Goal: Task Accomplishment & Management: Manage account settings

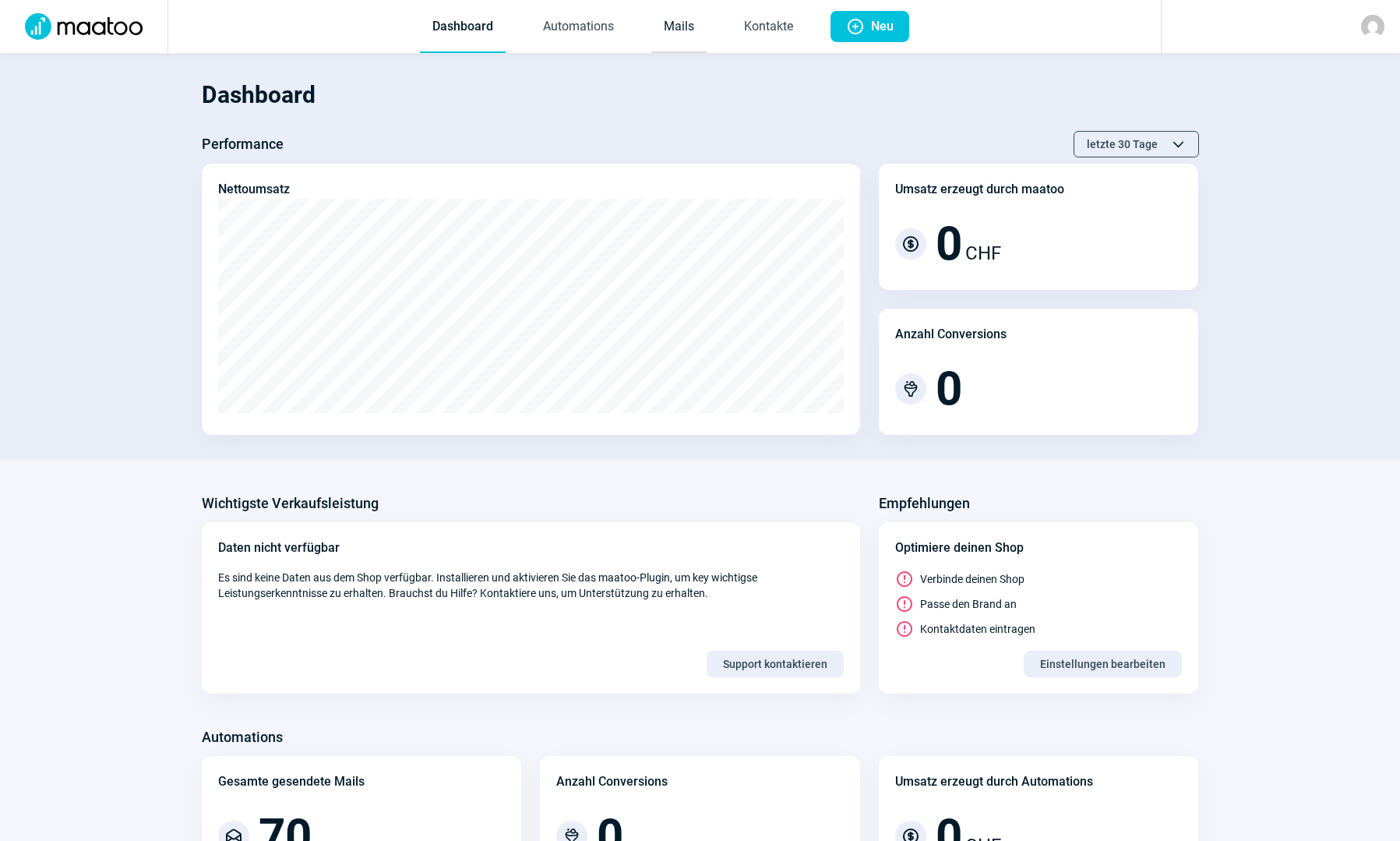
click at [672, 44] on link "Mails" at bounding box center [679, 28] width 55 height 52
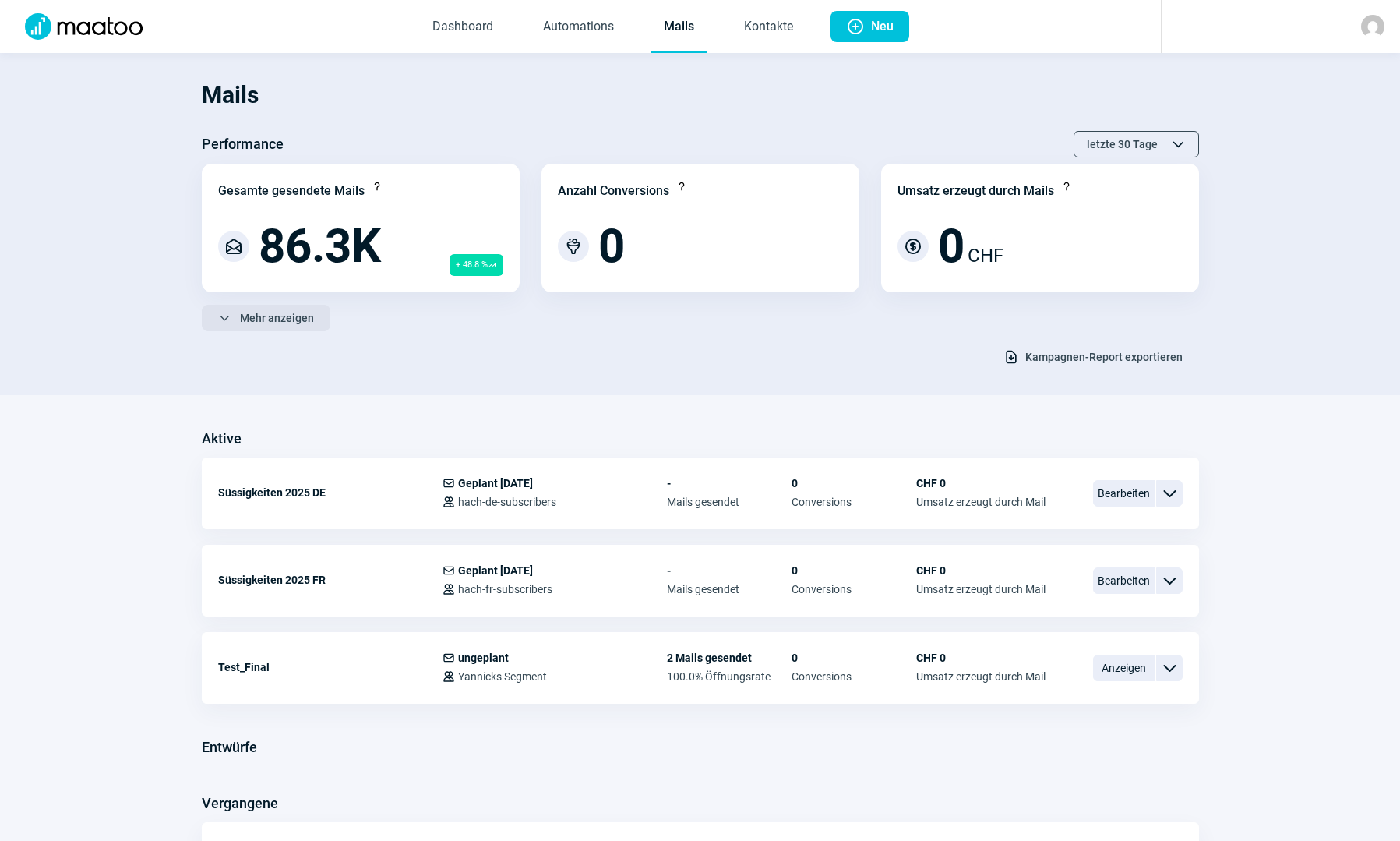
click at [278, 325] on span "Mehr anzeigen" at bounding box center [277, 318] width 74 height 25
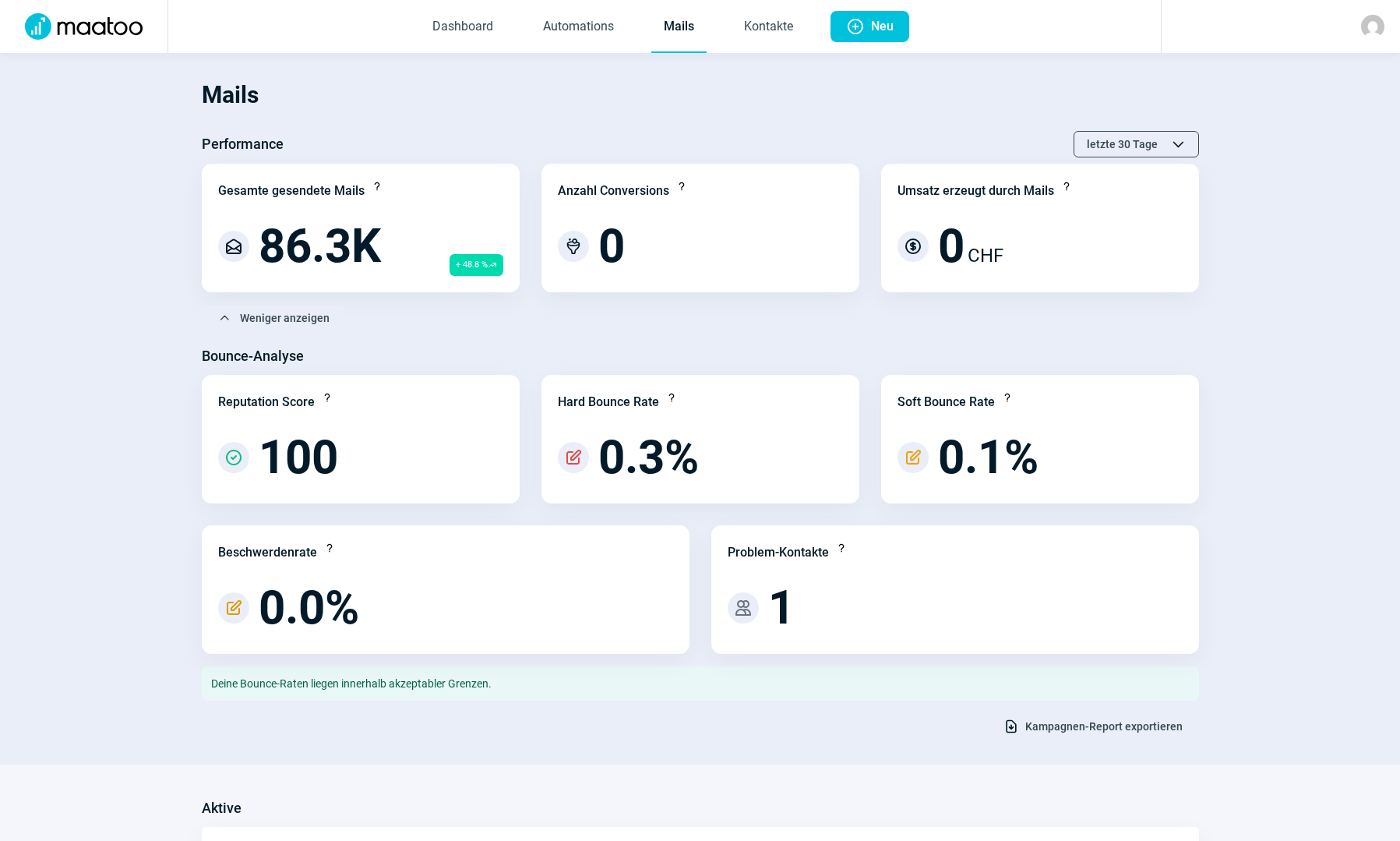
click at [1056, 729] on span "Kampagnen-Report exportieren" at bounding box center [1104, 726] width 158 height 25
click at [744, 28] on link "Kontakte" at bounding box center [768, 28] width 74 height 52
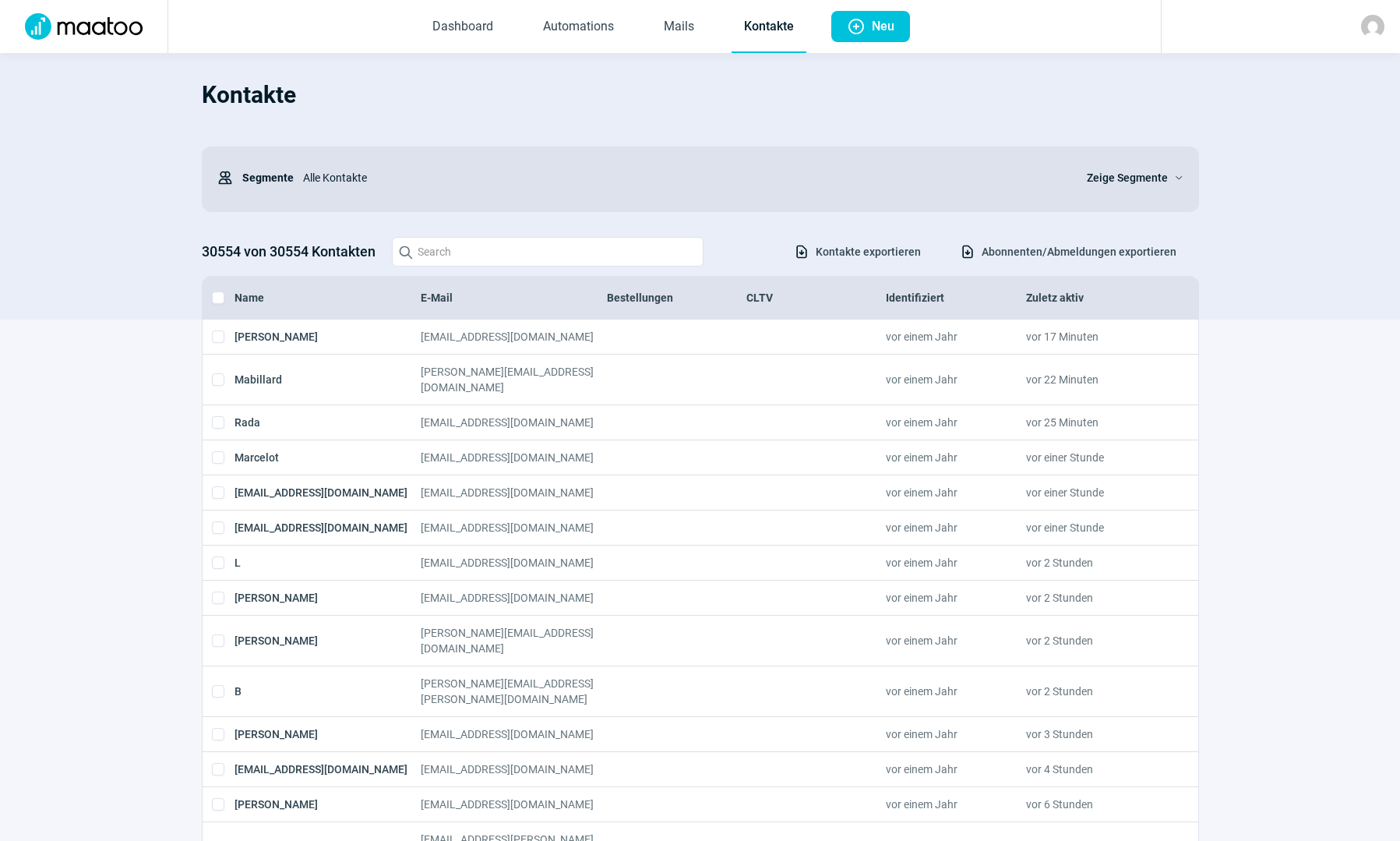
click at [1088, 260] on span "Abonnenten/Abmeldungen exportieren" at bounding box center [1079, 252] width 194 height 25
click at [1090, 173] on span "Zeige Segmente" at bounding box center [1127, 178] width 81 height 18
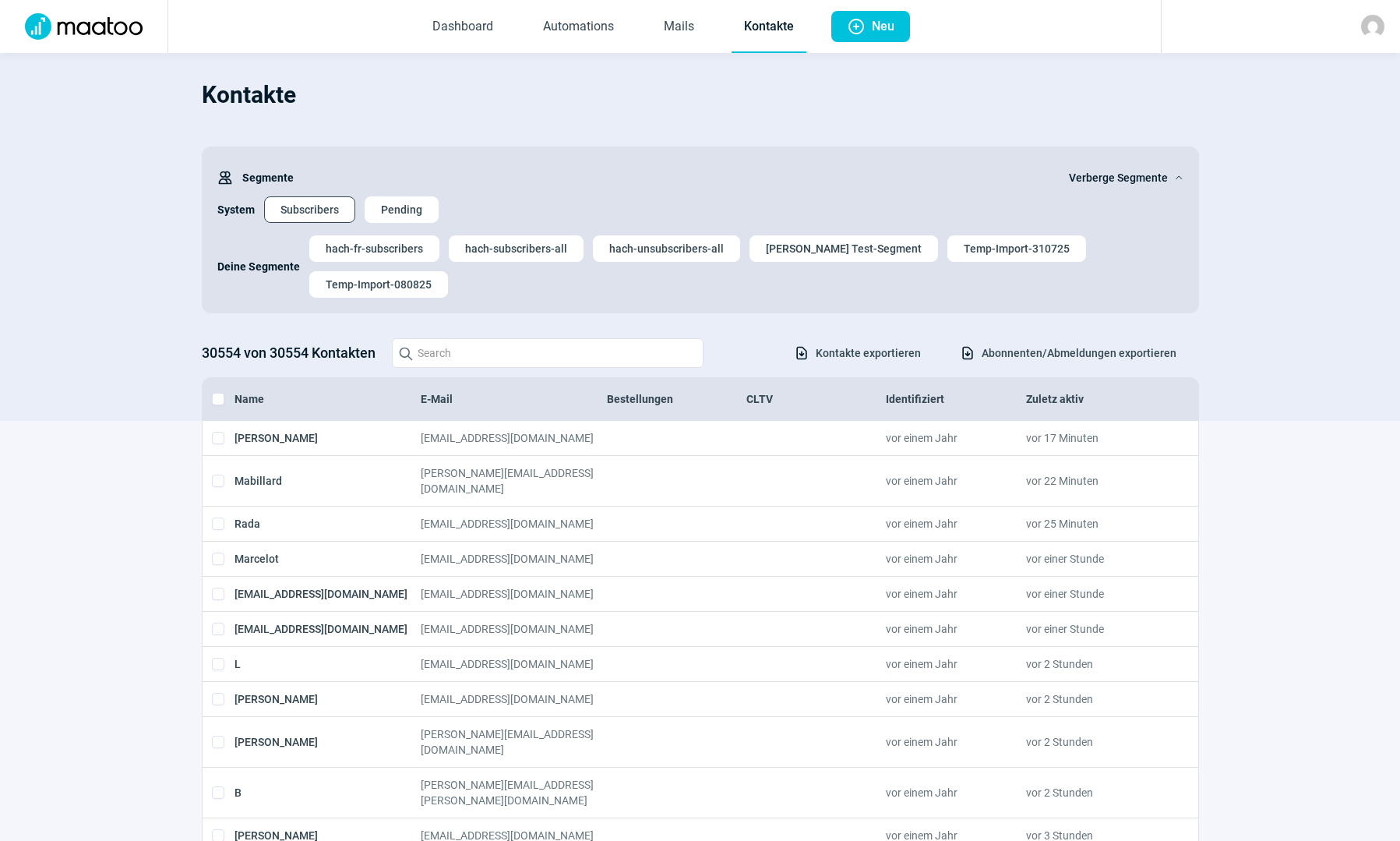
click at [285, 203] on span "Subscribers" at bounding box center [310, 209] width 58 height 25
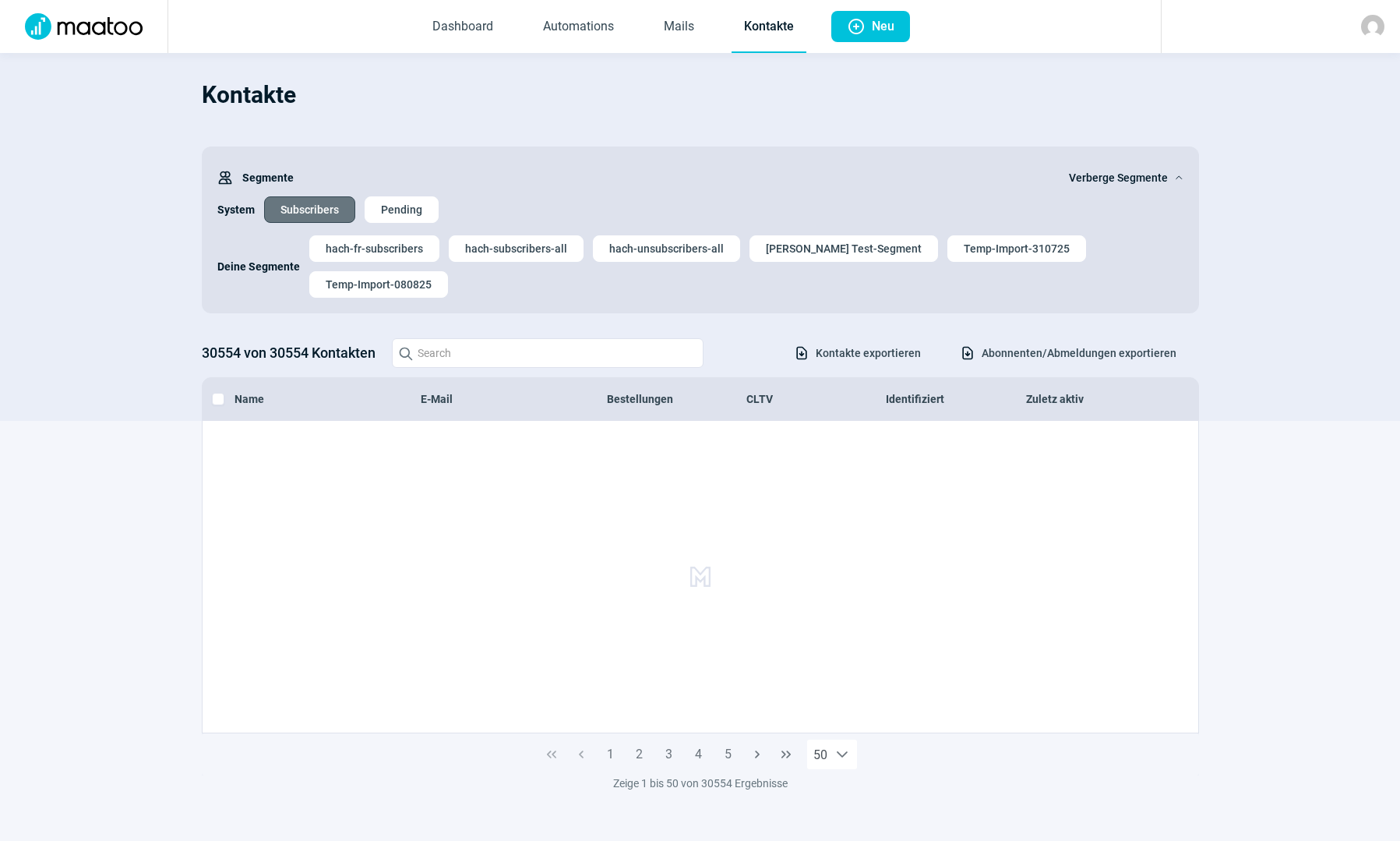
click at [318, 206] on span "Subscribers" at bounding box center [310, 209] width 58 height 25
click at [345, 253] on span "hach-fr-subscribers" at bounding box center [374, 249] width 98 height 25
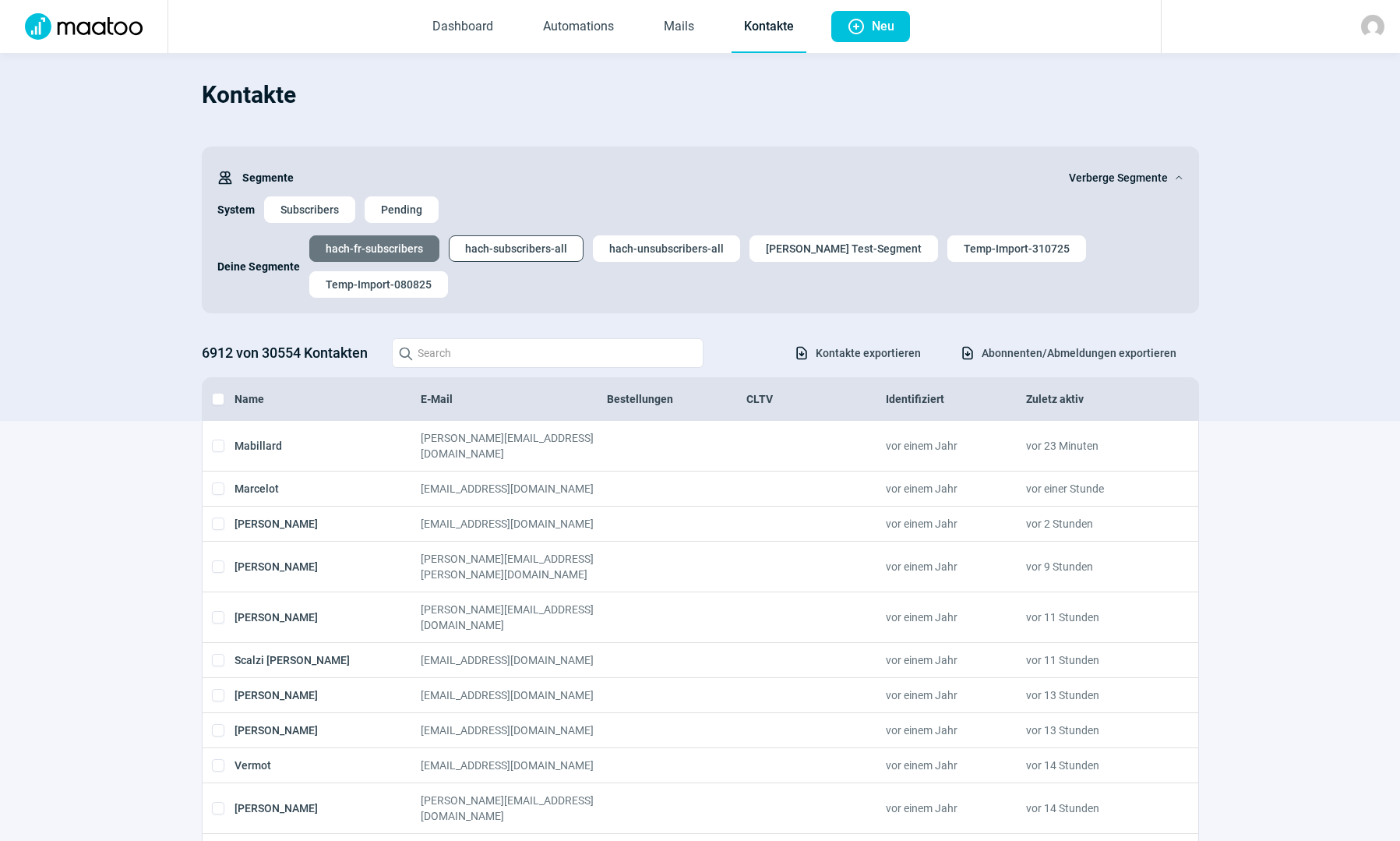
click at [543, 250] on span "hach-subscribers-all" at bounding box center [516, 249] width 102 height 25
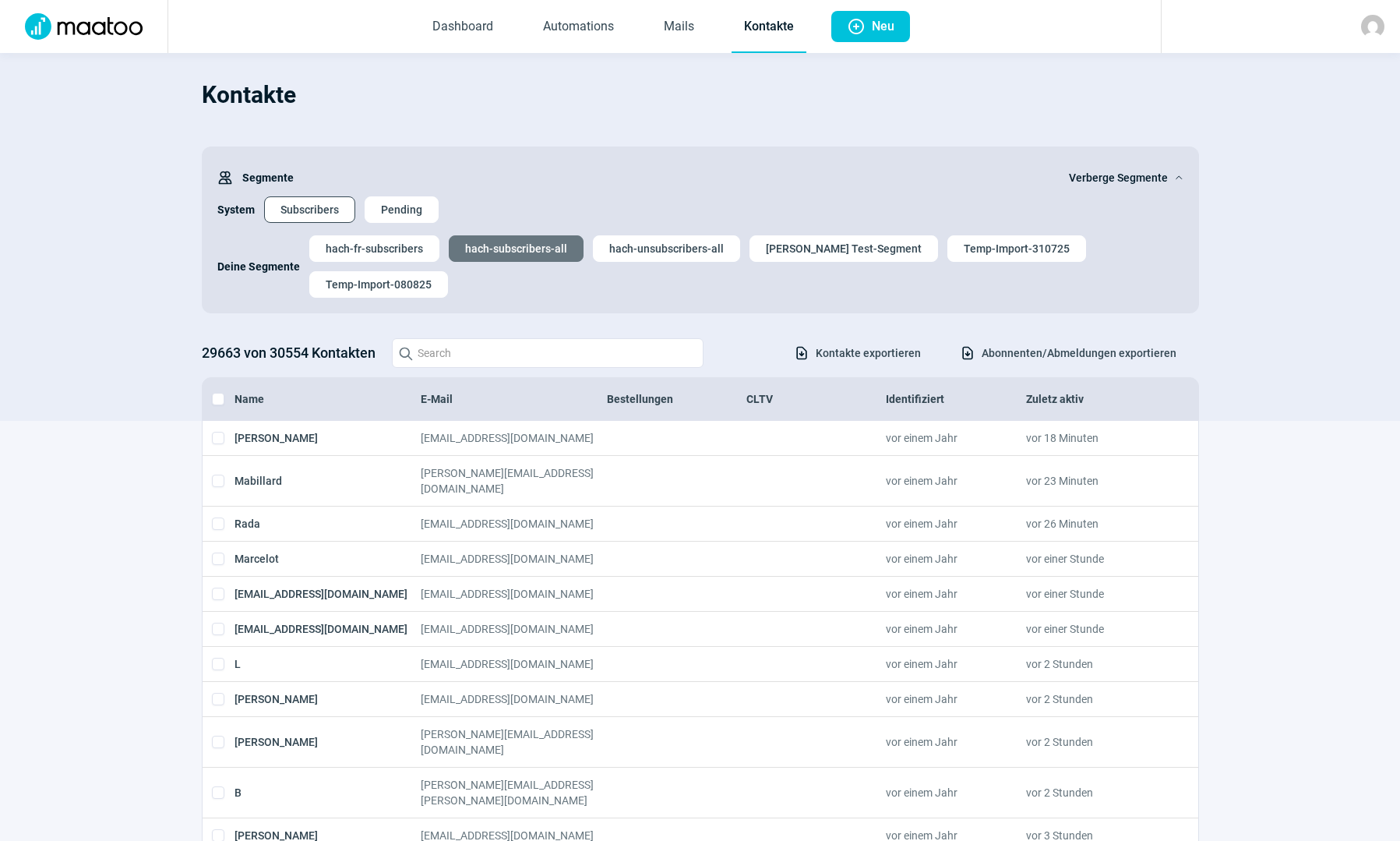
click at [330, 208] on span "Subscribers" at bounding box center [310, 209] width 58 height 25
